Goal: Task Accomplishment & Management: Use online tool/utility

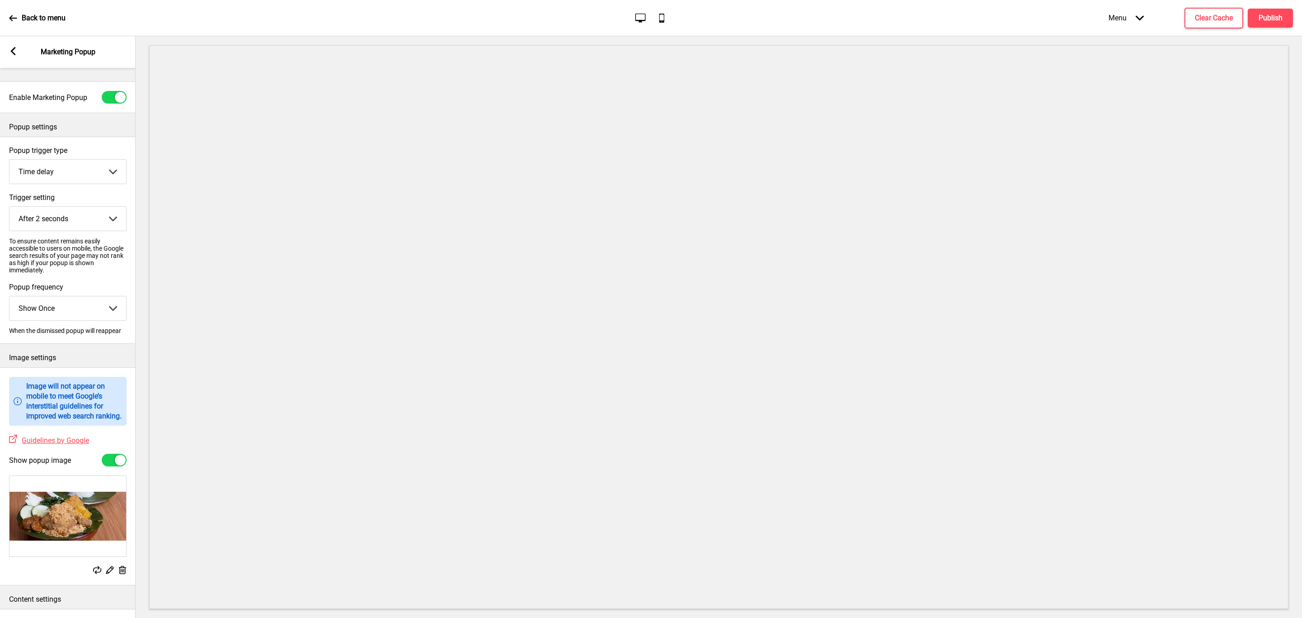
select select "timeDelay"
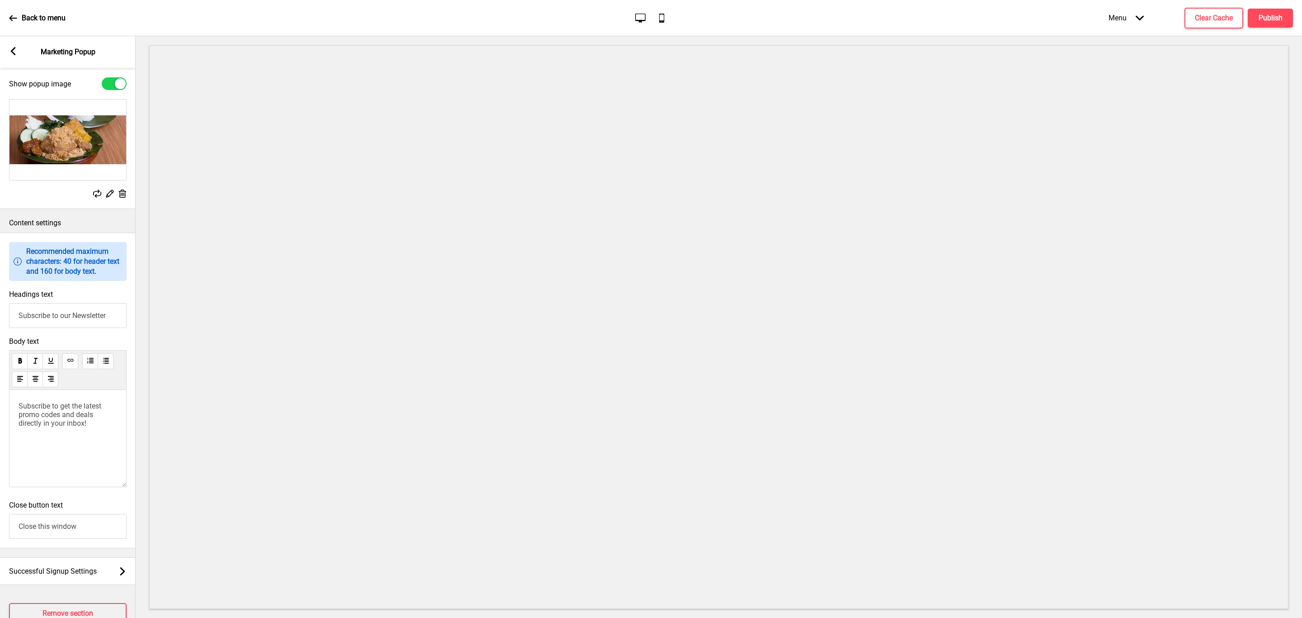
scroll to position [291, 0]
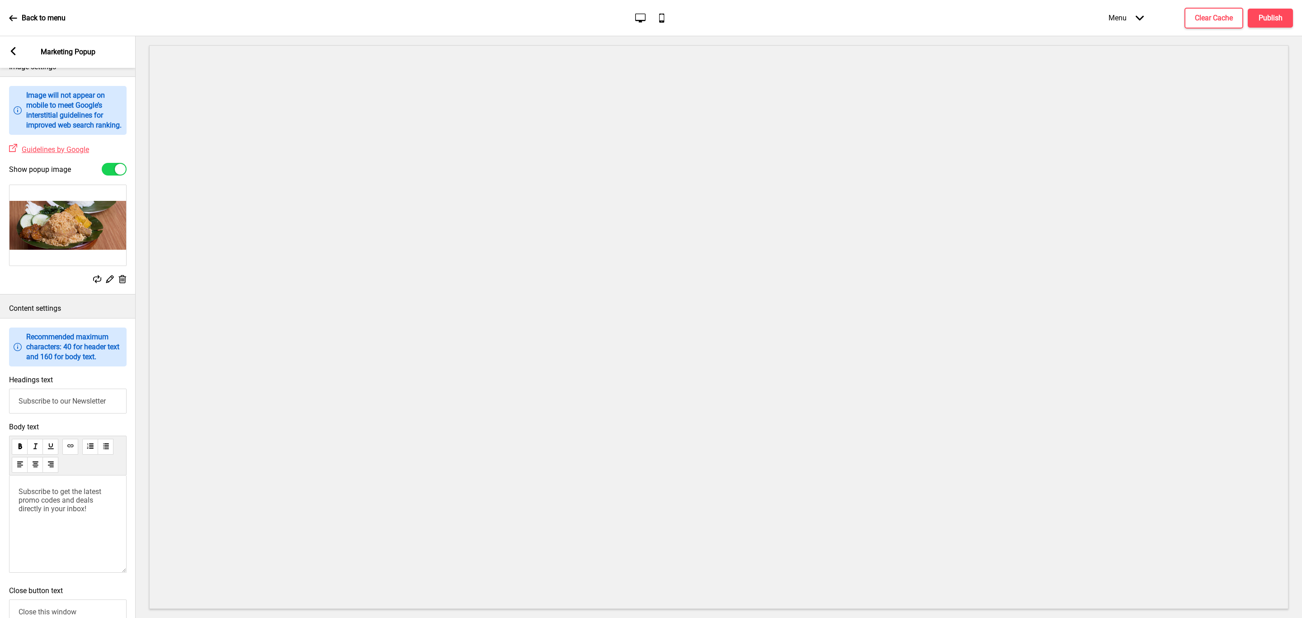
drag, startPoint x: 117, startPoint y: 416, endPoint x: -22, endPoint y: 402, distance: 139.5
click at [0, 402] on html "Back to menu Desktop Mobile Menu Arrow down Product Page Store Information Chec…" at bounding box center [651, 309] width 1302 height 618
type input "E"
type input "Welcome Promo!"
drag, startPoint x: 103, startPoint y: 528, endPoint x: -155, endPoint y: 435, distance: 273.9
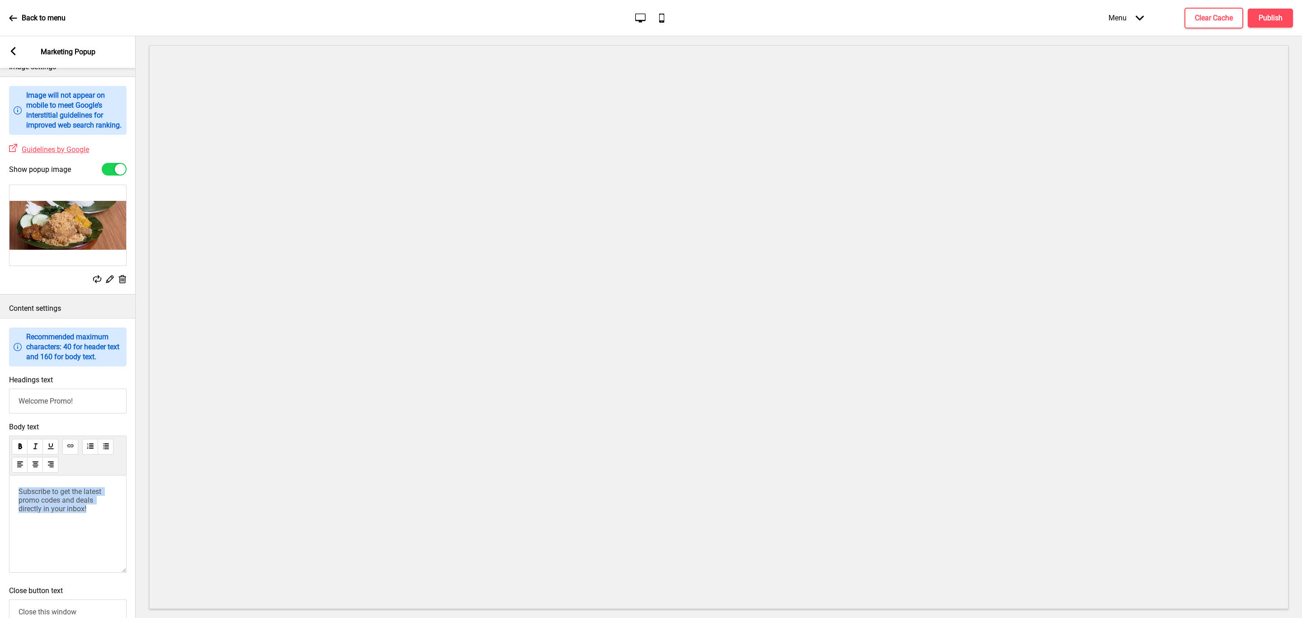
click at [0, 435] on html "Back to menu Desktop Mobile Menu Arrow down Product Page Store Information Chec…" at bounding box center [651, 309] width 1302 height 618
drag, startPoint x: 60, startPoint y: 572, endPoint x: 16, endPoint y: 572, distance: 43.9
click at [16, 572] on div "Welcome to Ayam Penyet Ria! Enjoy $6 off min. spend $60 when you order for the …" at bounding box center [68, 523] width 118 height 97
click at [33, 542] on span "Simply use promo code "WELCOME6" upon checkout!" at bounding box center [65, 533] width 93 height 17
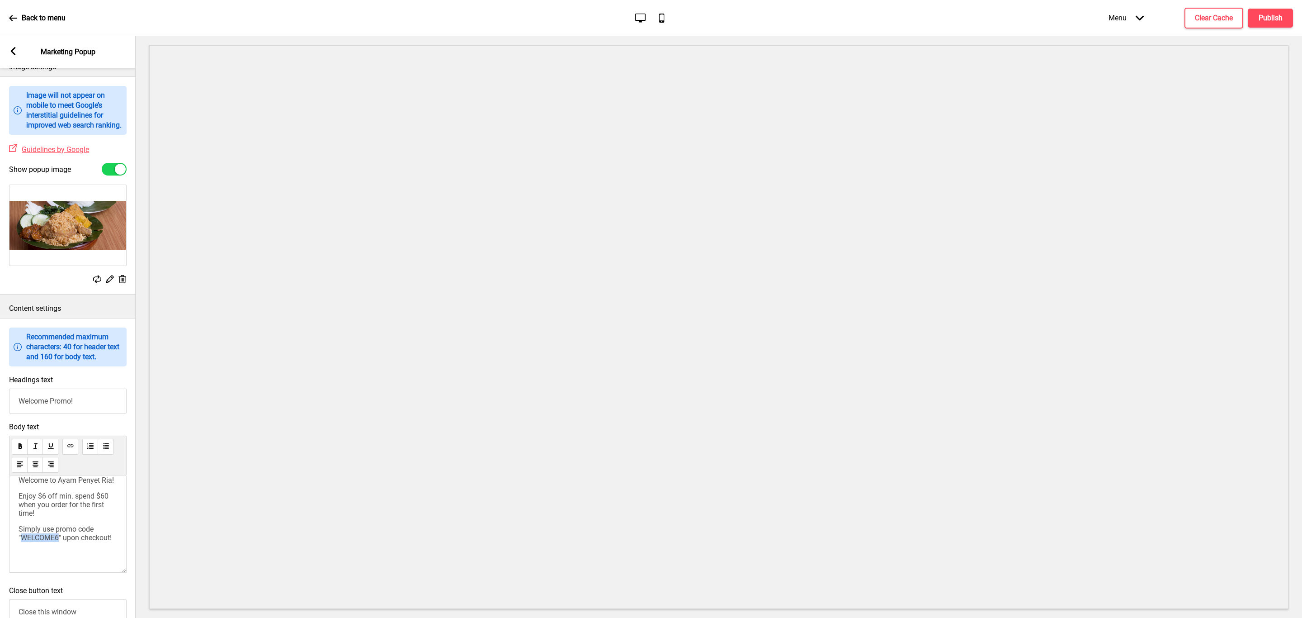
click at [33, 542] on span "Simply use promo code "WELCOME6" upon checkout!" at bounding box center [65, 533] width 93 height 17
click at [66, 542] on span "Simply use promo code "WELCOME6" upon checkout!" at bounding box center [65, 533] width 93 height 17
click at [41, 542] on span "Simply use promo code "WELCOME6" upon checkout!" at bounding box center [65, 533] width 93 height 17
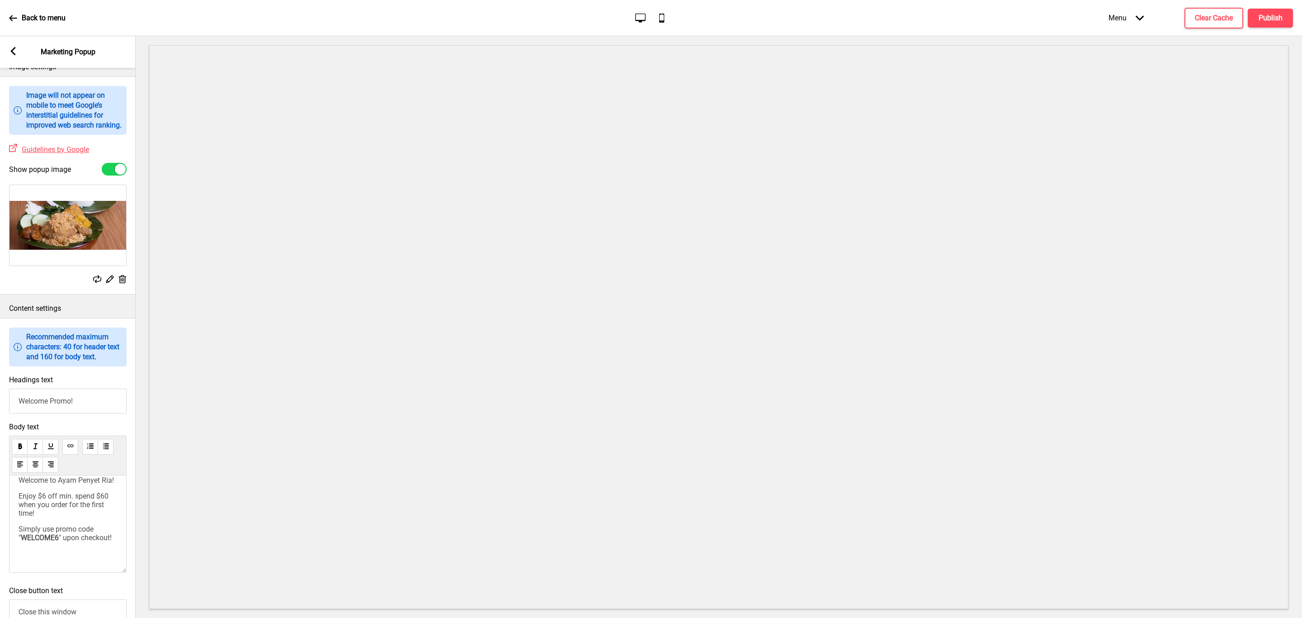
click at [75, 517] on p "Enjoy $6 off min. spend $60 when you order for the first time!" at bounding box center [68, 504] width 99 height 26
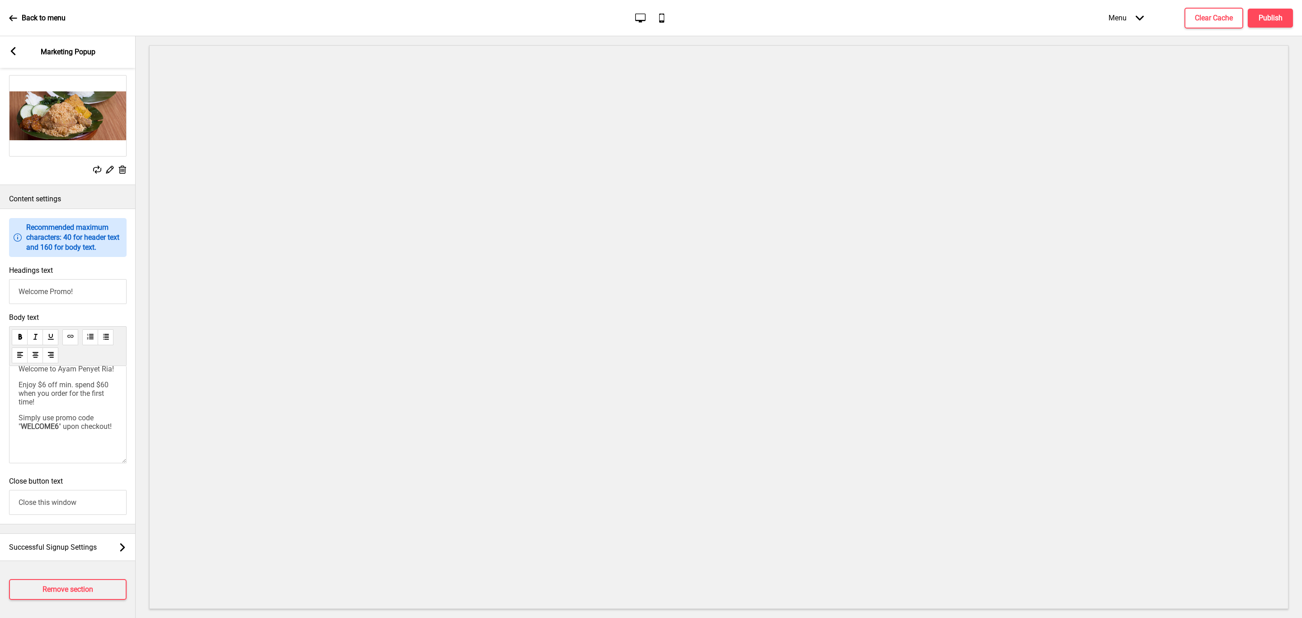
scroll to position [426, 0]
click at [92, 543] on span "Successful Signup Settings" at bounding box center [53, 547] width 88 height 9
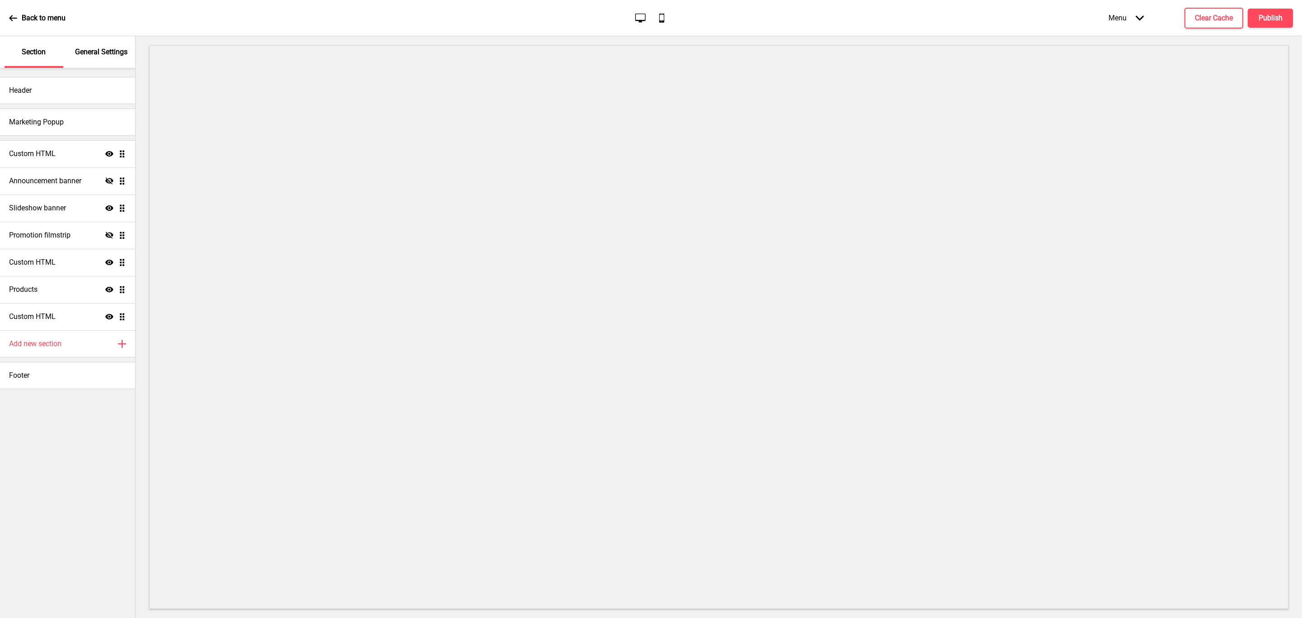
scroll to position [0, 0]
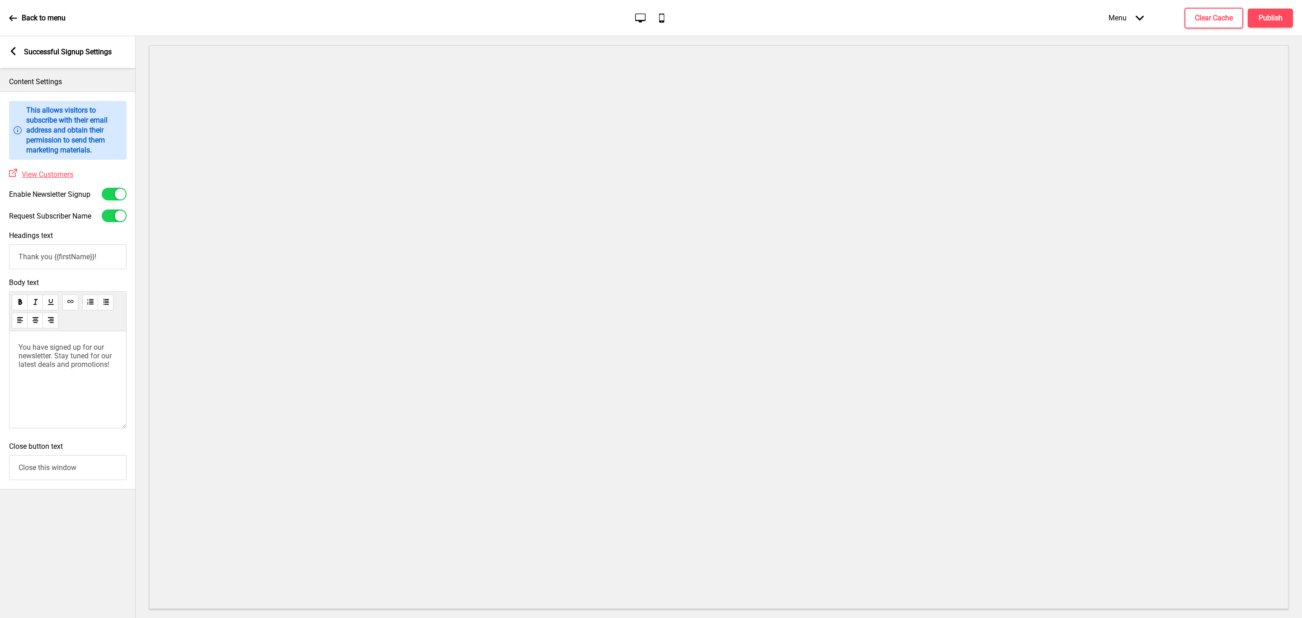
click at [116, 198] on div at bounding box center [120, 194] width 11 height 11
checkbox input "false"
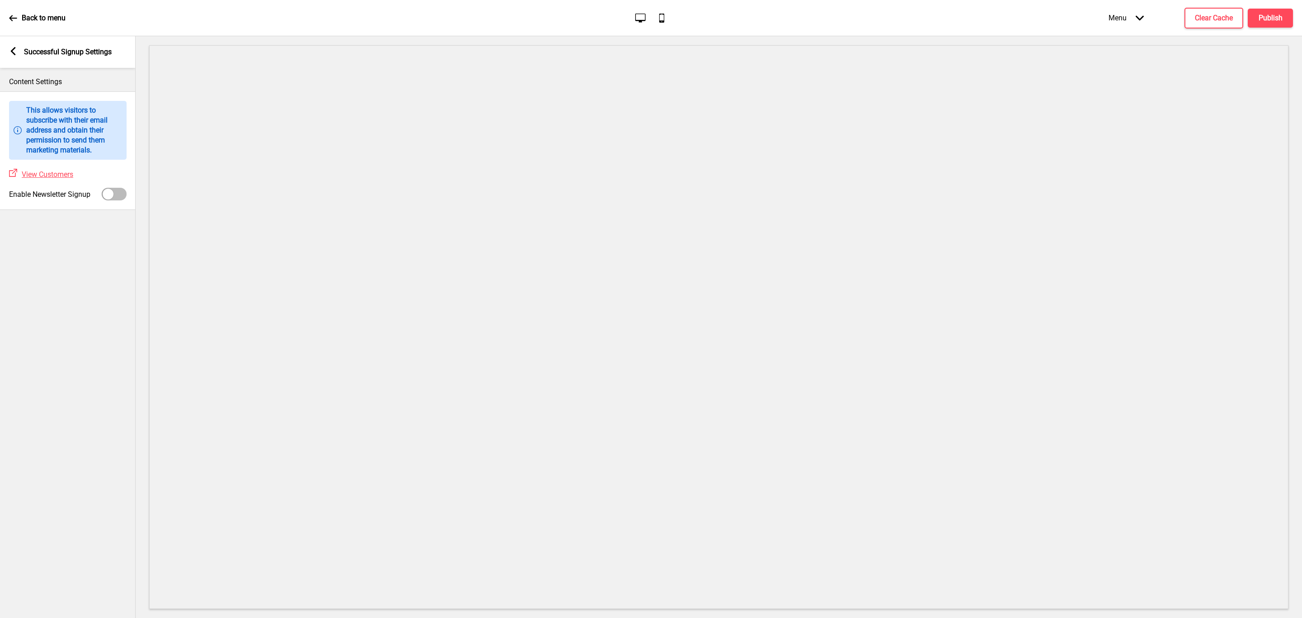
click at [9, 46] on div "Arrow left Successful Signup Settings" at bounding box center [68, 52] width 136 height 32
click at [14, 51] on rect at bounding box center [13, 51] width 8 height 8
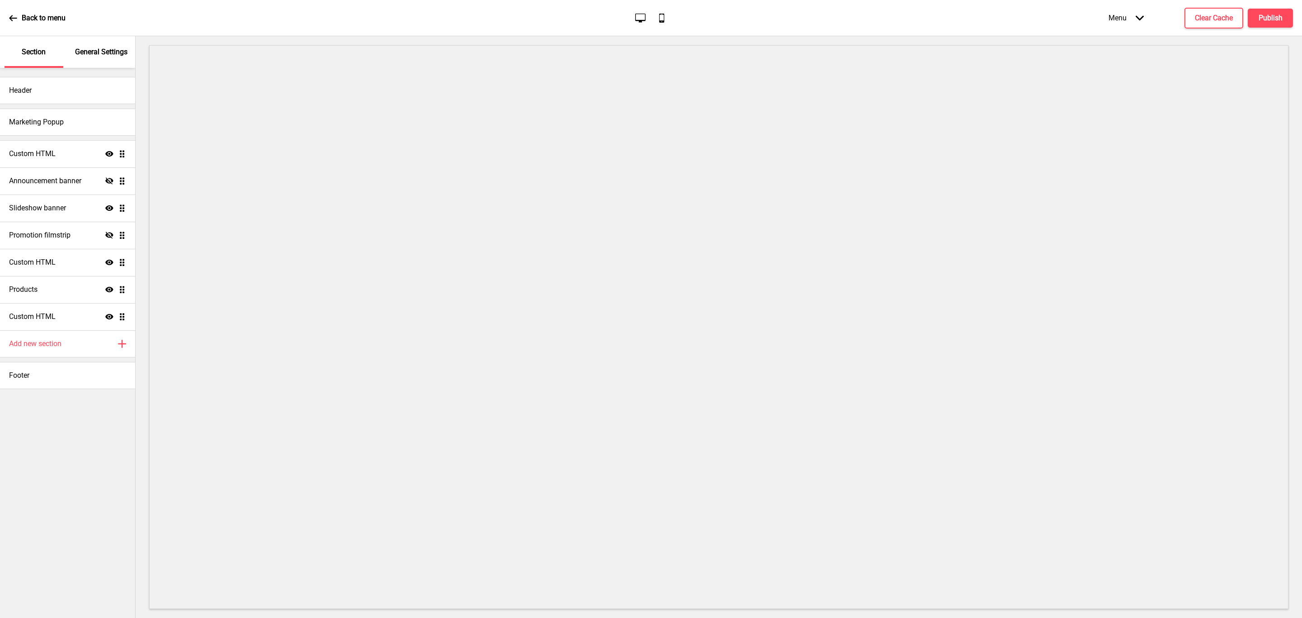
select select "timeDelay"
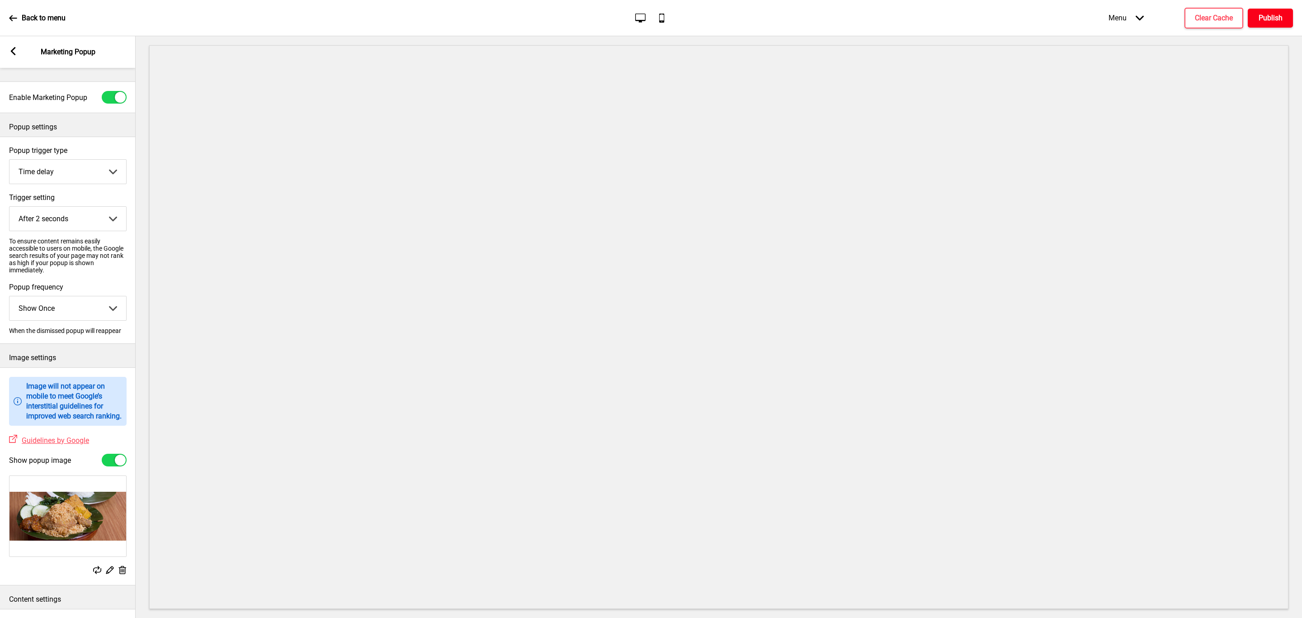
click at [1278, 17] on h4 "Publish" at bounding box center [1271, 18] width 24 height 10
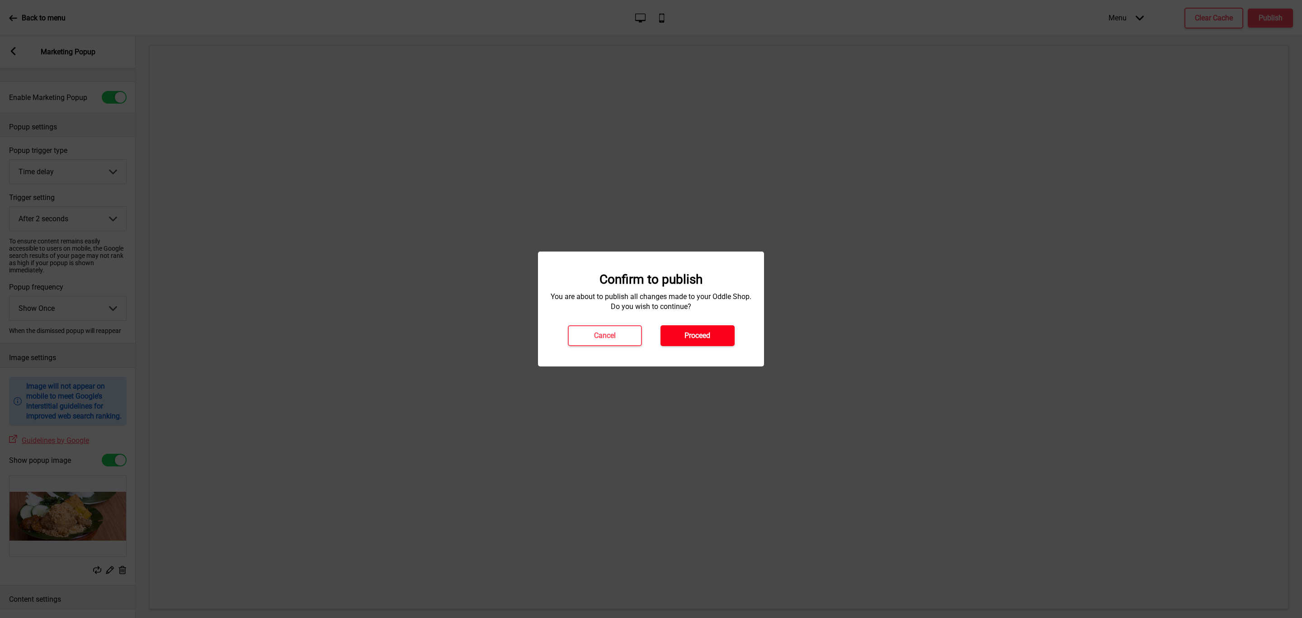
click at [713, 339] on button "Proceed" at bounding box center [698, 335] width 74 height 21
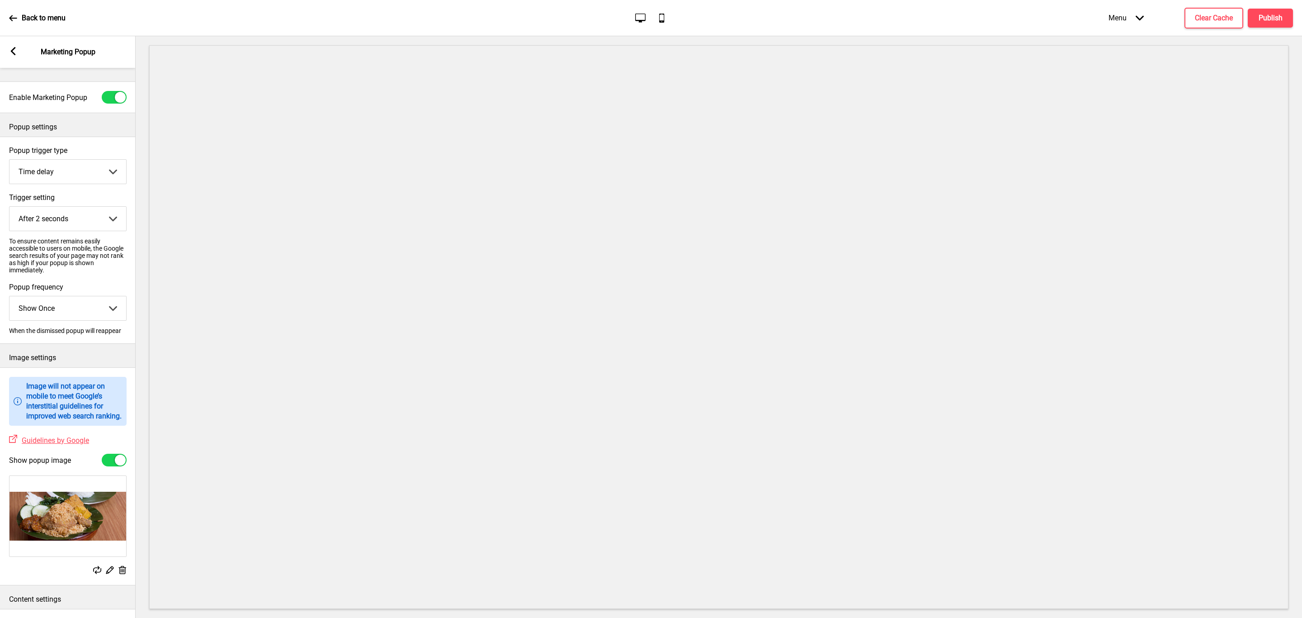
click at [14, 54] on icon at bounding box center [13, 51] width 5 height 8
